Goal: Task Accomplishment & Management: Manage account settings

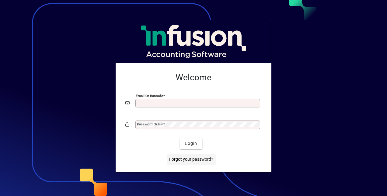
click at [189, 158] on span "Forgot your password?" at bounding box center [191, 159] width 44 height 6
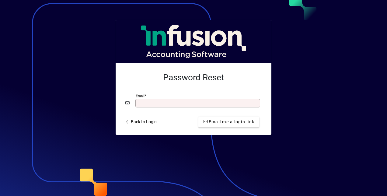
click at [167, 101] on input "Email" at bounding box center [198, 103] width 123 height 5
type input "**********"
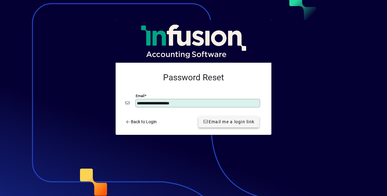
click at [211, 122] on span "Email me a login link" at bounding box center [228, 122] width 51 height 6
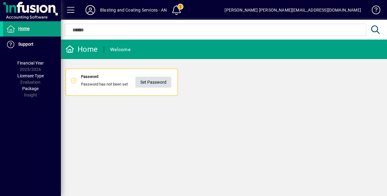
click at [160, 81] on span "Set Password" at bounding box center [153, 82] width 26 height 10
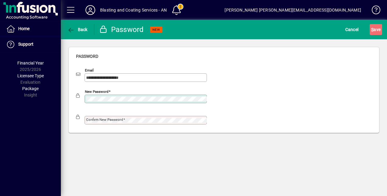
click at [272, 91] on div "New password" at bounding box center [224, 97] width 296 height 21
click at [61, 102] on div "**********" at bounding box center [224, 89] width 326 height 101
click at [90, 118] on mat-label "Confirm new password" at bounding box center [104, 119] width 37 height 4
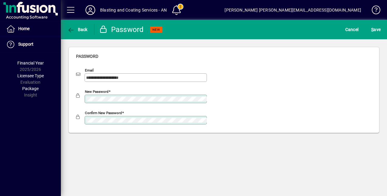
click at [370, 24] on button "S ave" at bounding box center [376, 29] width 12 height 11
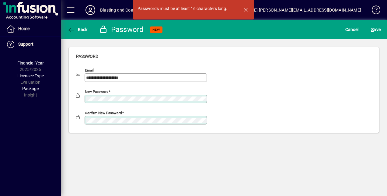
click at [42, 84] on mat-drawer-container "**********" at bounding box center [193, 98] width 387 height 196
click at [270, 82] on div "**********" at bounding box center [224, 76] width 296 height 21
click at [40, 113] on mat-drawer-container "**********" at bounding box center [193, 98] width 387 height 196
click at [370, 24] on button "S ave" at bounding box center [376, 29] width 12 height 11
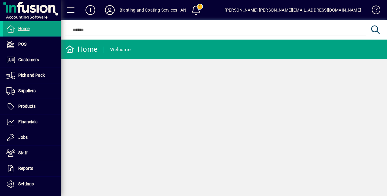
click at [113, 9] on icon at bounding box center [110, 10] width 12 height 10
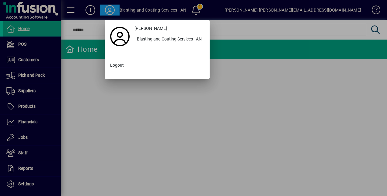
click at [88, 103] on div at bounding box center [193, 98] width 387 height 196
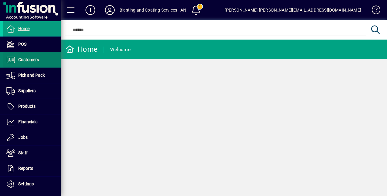
click at [40, 61] on span at bounding box center [32, 60] width 58 height 15
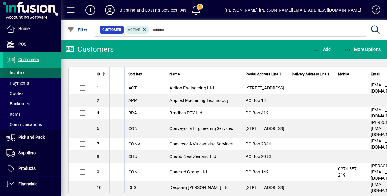
click at [27, 70] on span at bounding box center [32, 72] width 58 height 15
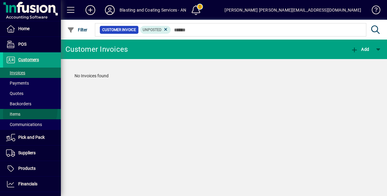
click at [19, 109] on span at bounding box center [32, 114] width 58 height 15
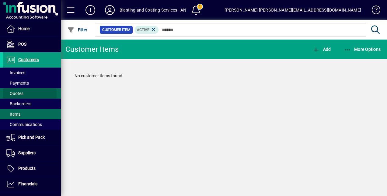
click at [17, 94] on span "Quotes" at bounding box center [14, 93] width 17 height 5
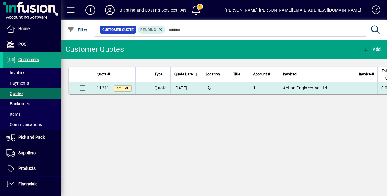
click at [99, 87] on span "11211" at bounding box center [103, 88] width 12 height 5
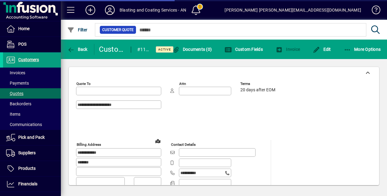
type input "*********"
type input "******"
type input "*******"
type input "**********"
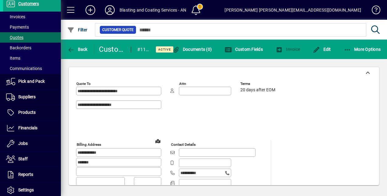
scroll to position [58, 0]
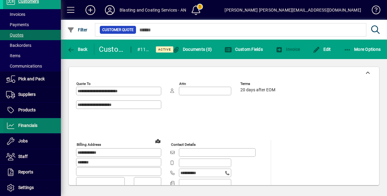
click at [40, 127] on span at bounding box center [32, 125] width 58 height 15
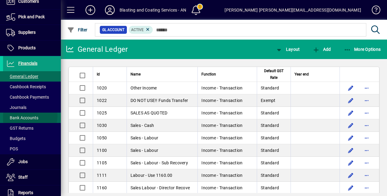
click at [30, 115] on span "Bank Accounts" at bounding box center [22, 117] width 32 height 5
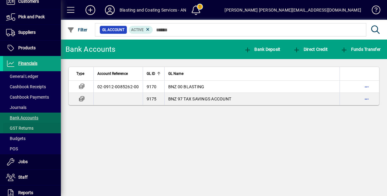
click at [29, 127] on span "GST Returns" at bounding box center [19, 128] width 27 height 5
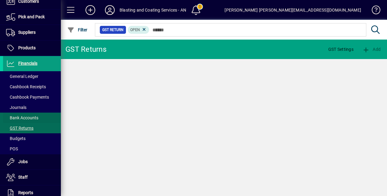
click at [27, 115] on span "Bank Accounts" at bounding box center [20, 118] width 35 height 6
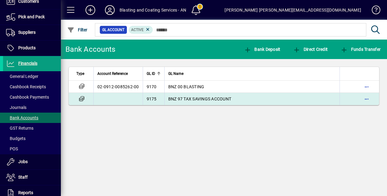
click at [193, 98] on span "BNZ 97 TAX SAVINGS ACCOUNT" at bounding box center [199, 98] width 63 height 5
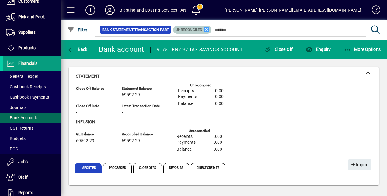
click at [208, 28] on icon at bounding box center [206, 29] width 5 height 5
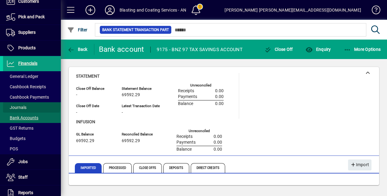
click at [31, 104] on span at bounding box center [32, 107] width 58 height 15
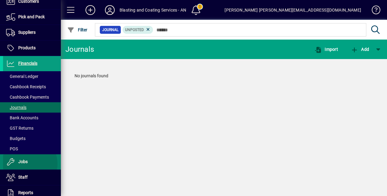
click at [26, 163] on span "Jobs" at bounding box center [22, 161] width 9 height 5
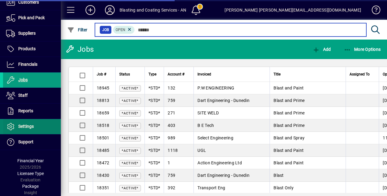
scroll to position [56, 0]
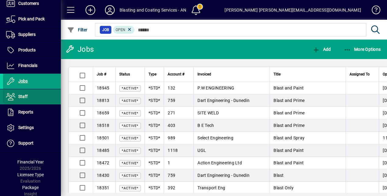
click at [27, 99] on span at bounding box center [32, 96] width 58 height 15
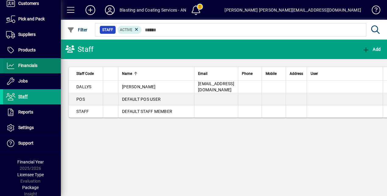
click at [32, 68] on span "Financials" at bounding box center [20, 65] width 34 height 7
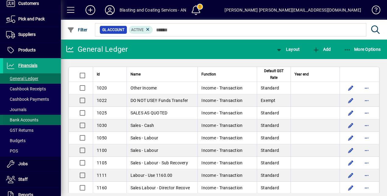
click at [30, 121] on span "Bank Accounts" at bounding box center [22, 119] width 32 height 5
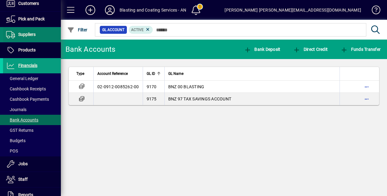
click at [22, 40] on span at bounding box center [32, 34] width 58 height 15
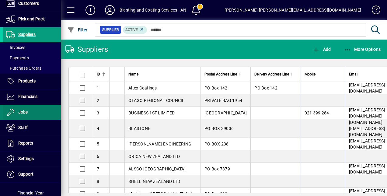
click at [24, 111] on span "Jobs" at bounding box center [22, 112] width 9 height 5
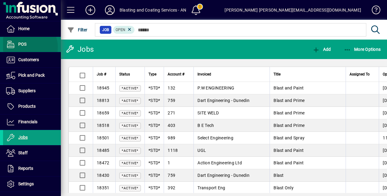
click at [24, 47] on span "POS" at bounding box center [14, 44] width 23 height 7
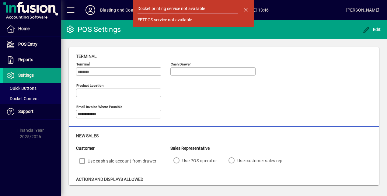
click at [77, 10] on span at bounding box center [71, 10] width 15 height 15
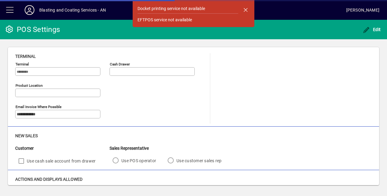
click at [13, 7] on span at bounding box center [10, 10] width 15 height 15
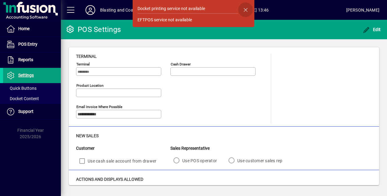
click at [250, 8] on span "button" at bounding box center [245, 9] width 15 height 15
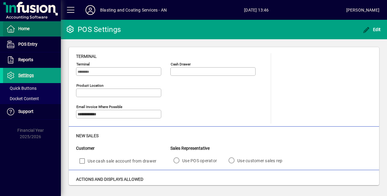
click at [32, 27] on span at bounding box center [32, 29] width 58 height 15
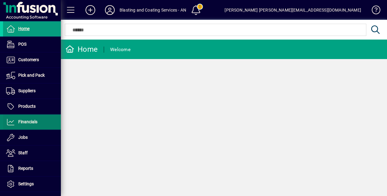
click at [23, 117] on span at bounding box center [32, 122] width 58 height 15
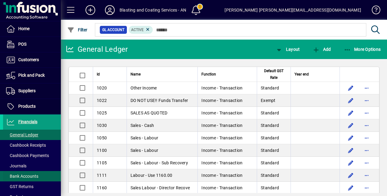
click at [15, 173] on span "Bank Accounts" at bounding box center [20, 176] width 35 height 6
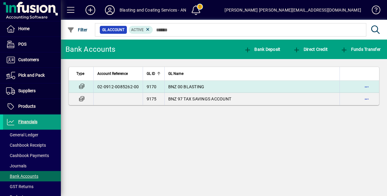
click at [181, 88] on span "BNZ 00 BLASTING" at bounding box center [186, 86] width 36 height 5
